Goal: Task Accomplishment & Management: Use online tool/utility

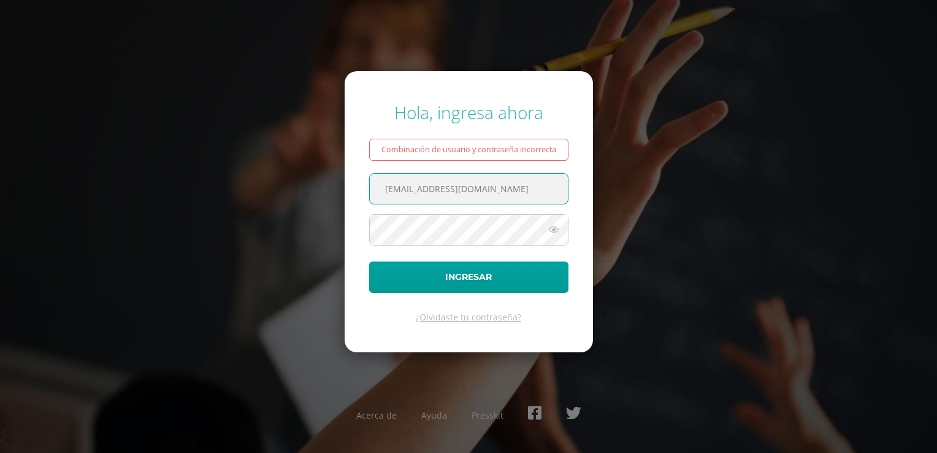
click at [539, 190] on input "criteriospreprimaria@bilinguesanjuan.edu.gt" at bounding box center [469, 189] width 198 height 30
type input "[EMAIL_ADDRESS][DOMAIN_NAME]"
click at [460, 296] on form "Hola, ingresa ahora Combinación de usuario y contraseña incorrecta lmiranda@bil…" at bounding box center [469, 211] width 248 height 281
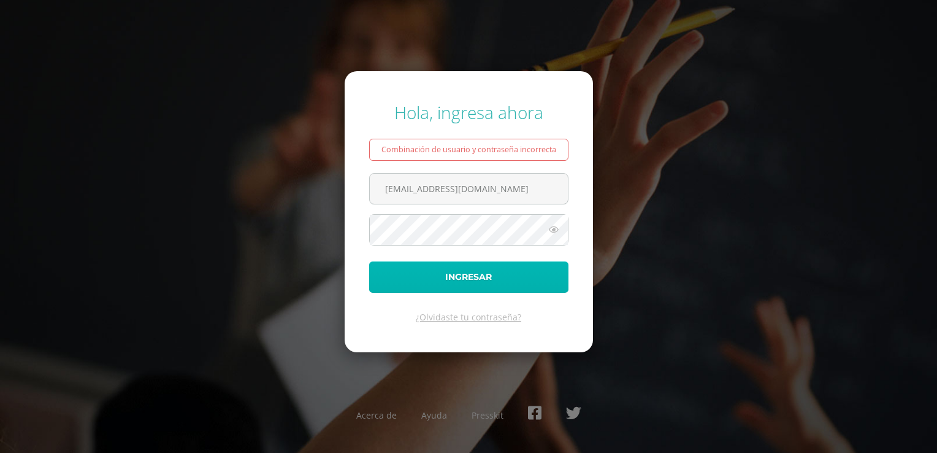
click at [460, 281] on button "Ingresar" at bounding box center [468, 276] width 199 height 31
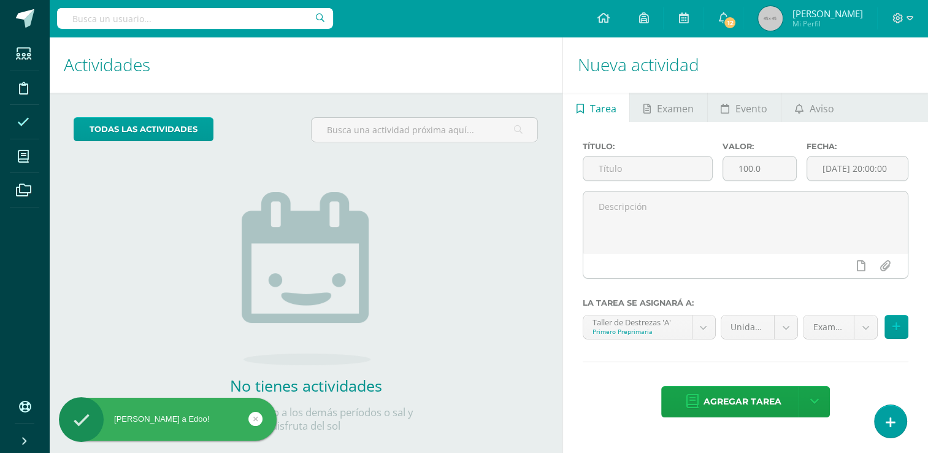
click at [27, 124] on icon at bounding box center [23, 122] width 12 height 12
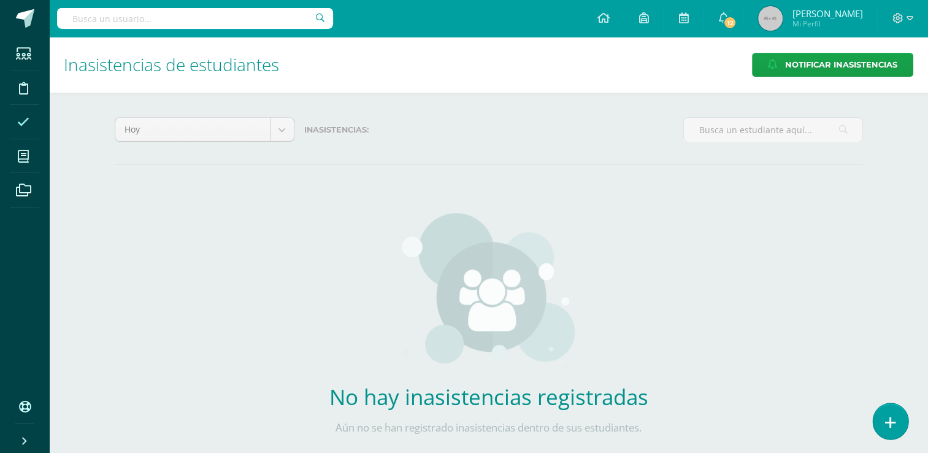
click at [894, 415] on icon at bounding box center [890, 422] width 11 height 14
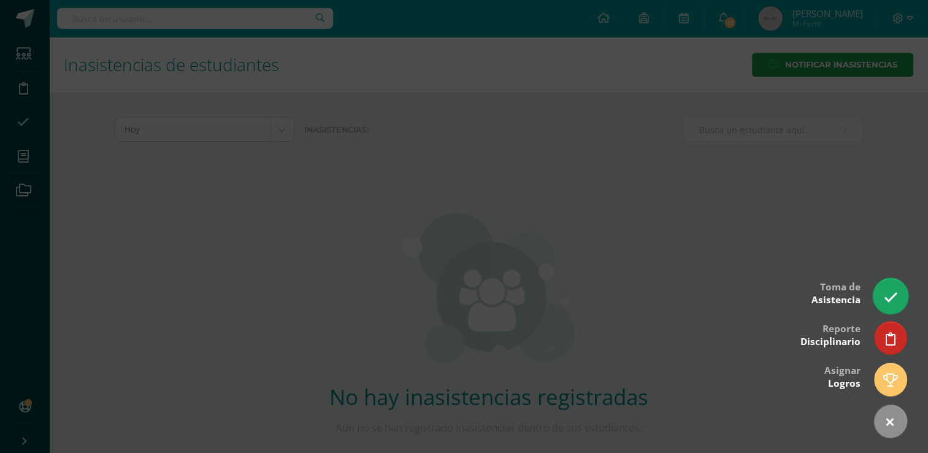
click at [890, 294] on icon at bounding box center [890, 297] width 14 height 14
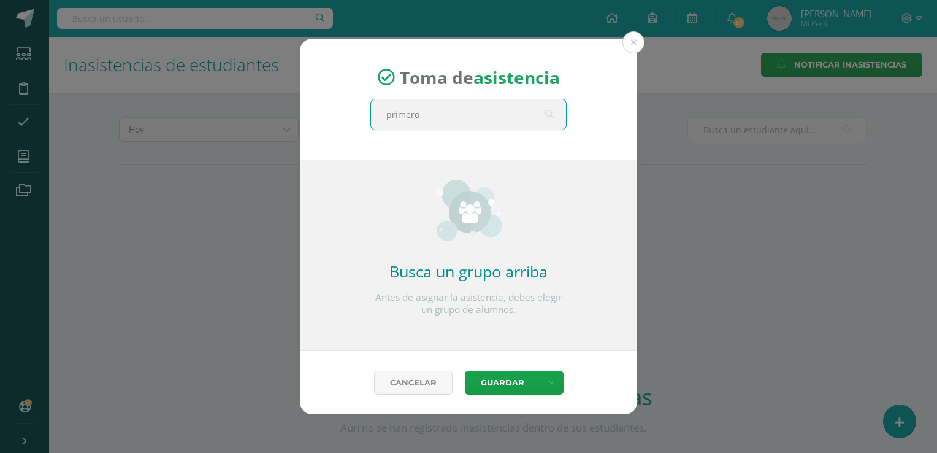
type input "primero"
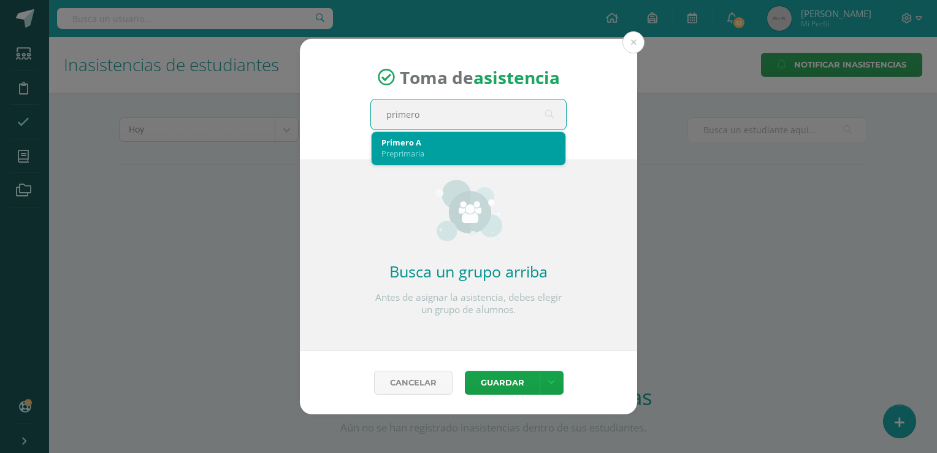
click at [453, 154] on div "Preprimaria" at bounding box center [469, 153] width 174 height 11
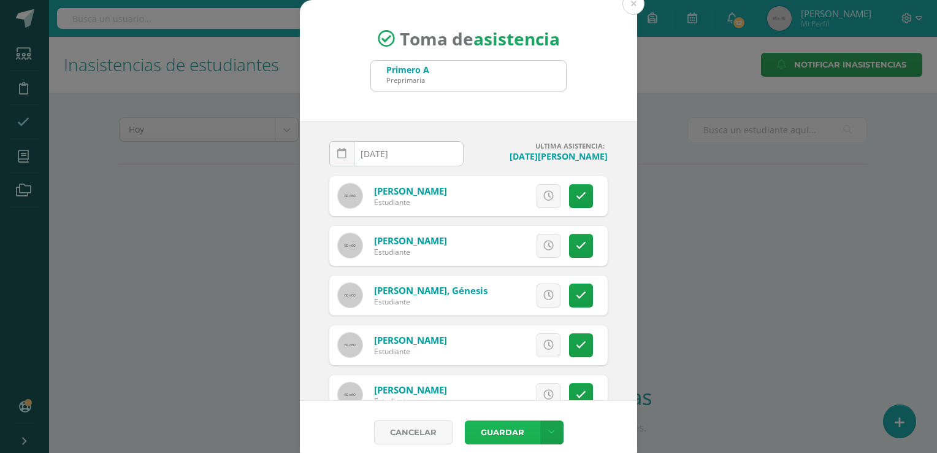
click at [497, 428] on button "Guardar" at bounding box center [502, 432] width 75 height 24
